Goal: Task Accomplishment & Management: Manage account settings

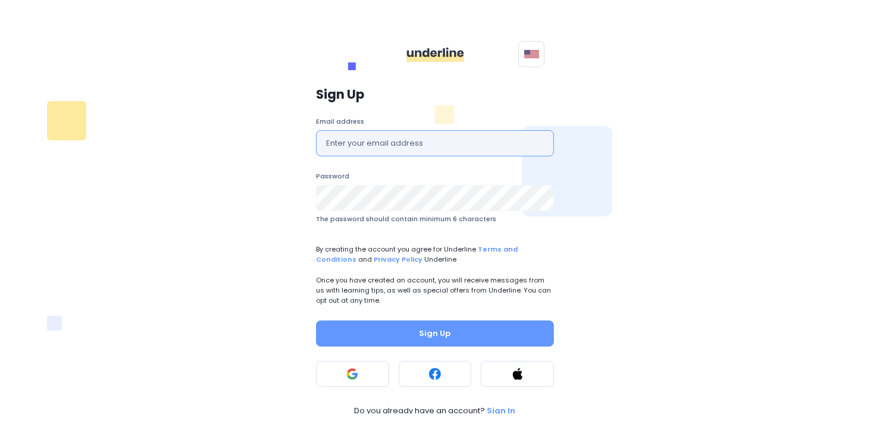
click at [368, 146] on input "text" at bounding box center [435, 143] width 238 height 26
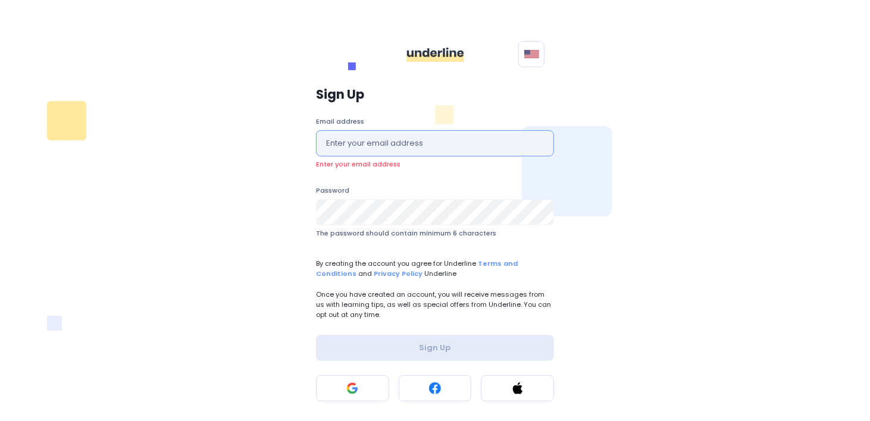
type input "[EMAIL_ADDRESS][DOMAIN_NAME]"
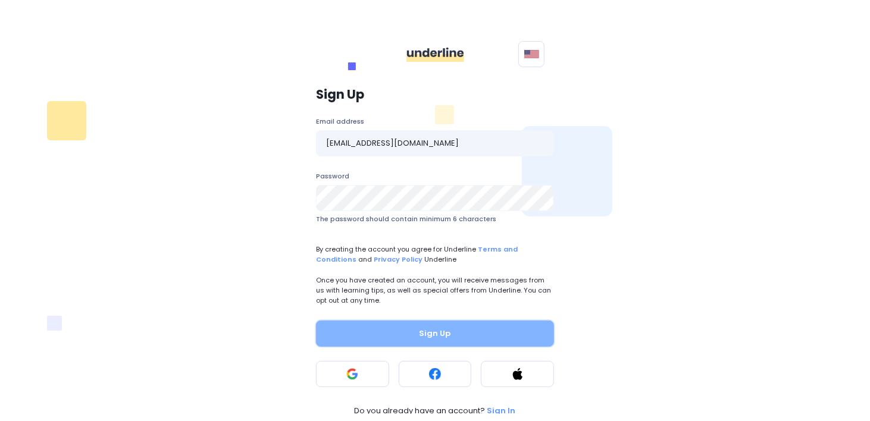
click at [392, 334] on button "Sign Up" at bounding box center [435, 334] width 238 height 26
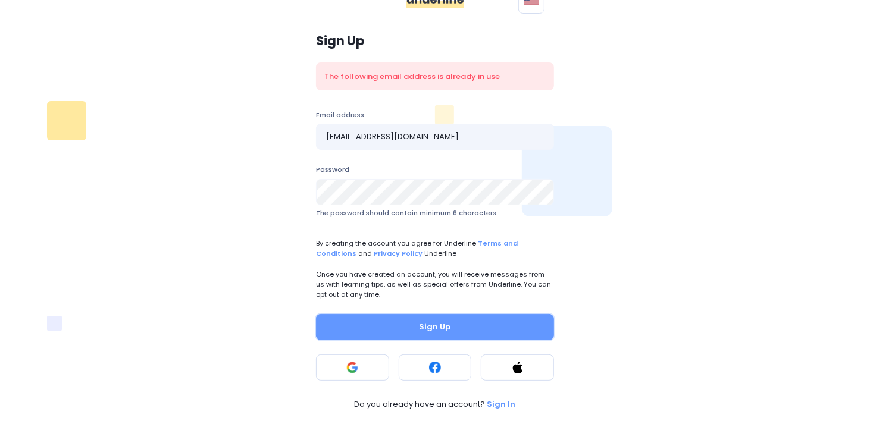
scroll to position [57, 0]
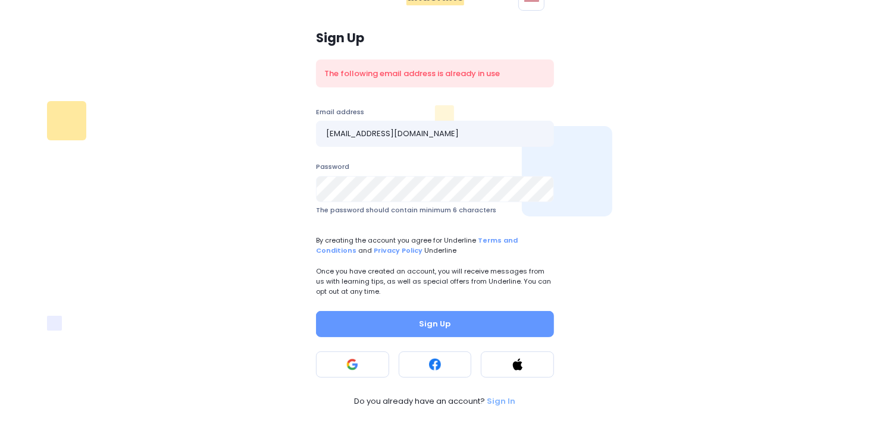
click at [494, 396] on p "Sign In" at bounding box center [502, 402] width 29 height 12
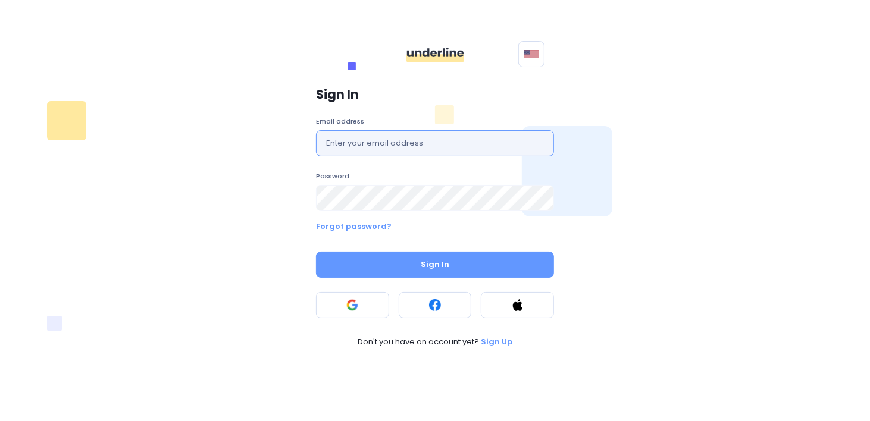
click at [393, 146] on input "text" at bounding box center [435, 143] width 238 height 26
type input "[EMAIL_ADDRESS][DOMAIN_NAME]"
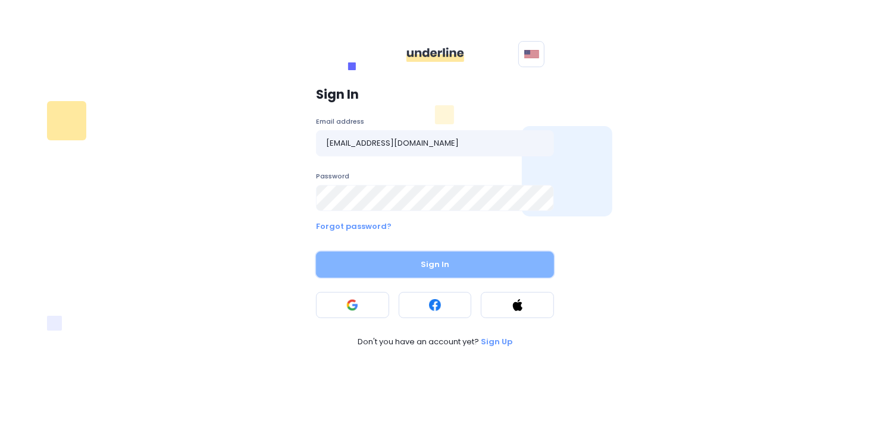
click at [402, 260] on button "Sign In" at bounding box center [435, 265] width 238 height 26
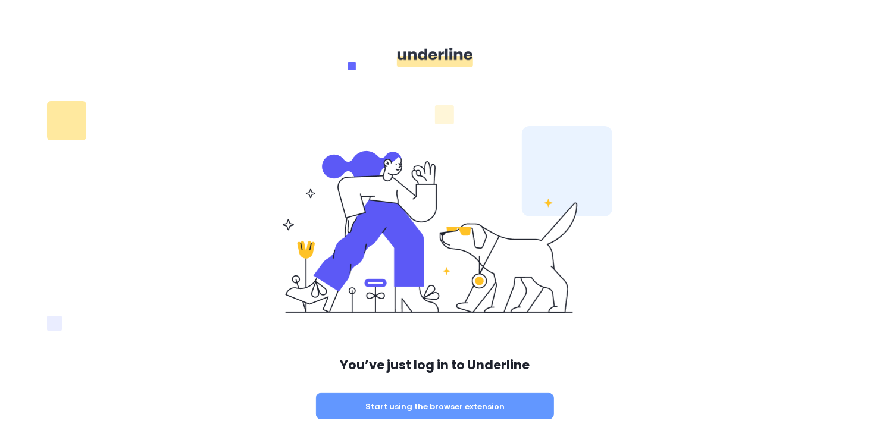
scroll to position [26, 0]
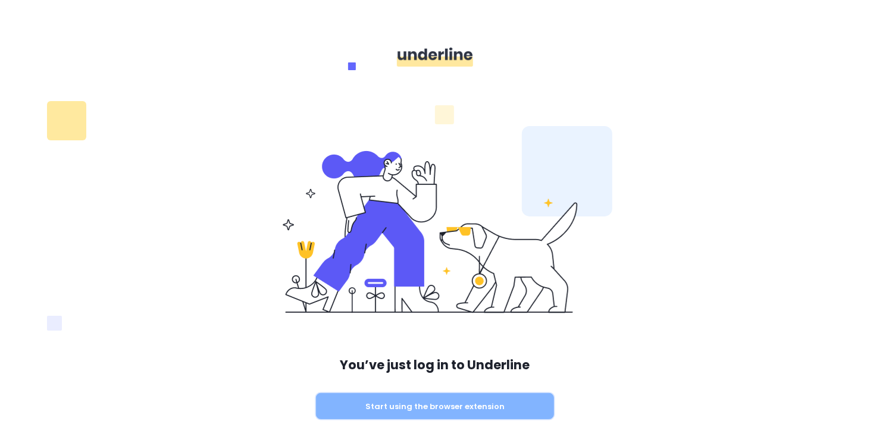
click at [402, 393] on button "Start using the browser extension" at bounding box center [435, 406] width 238 height 26
